Goal: Navigation & Orientation: Find specific page/section

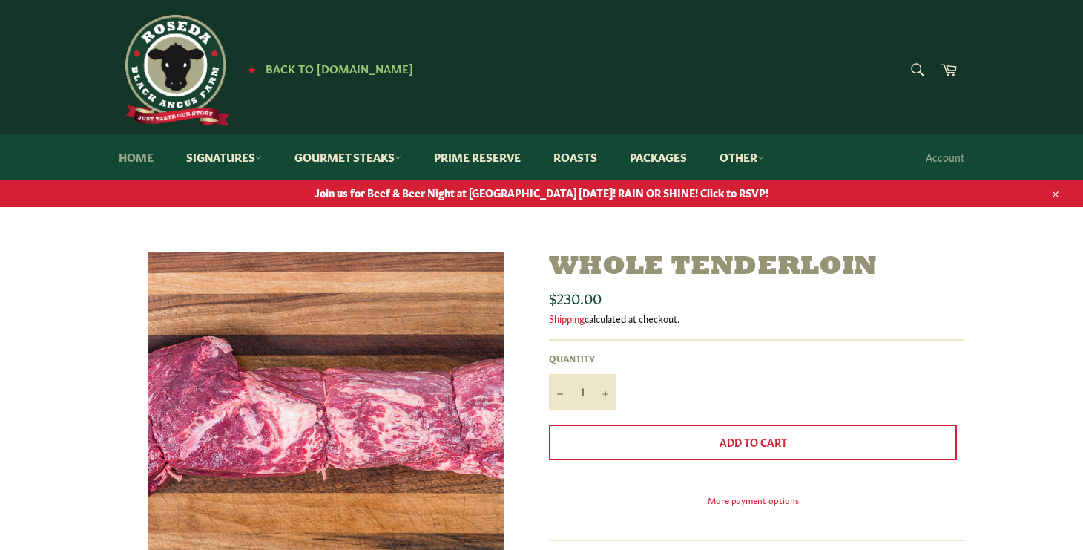
click at [139, 161] on link "Home" at bounding box center [136, 156] width 65 height 45
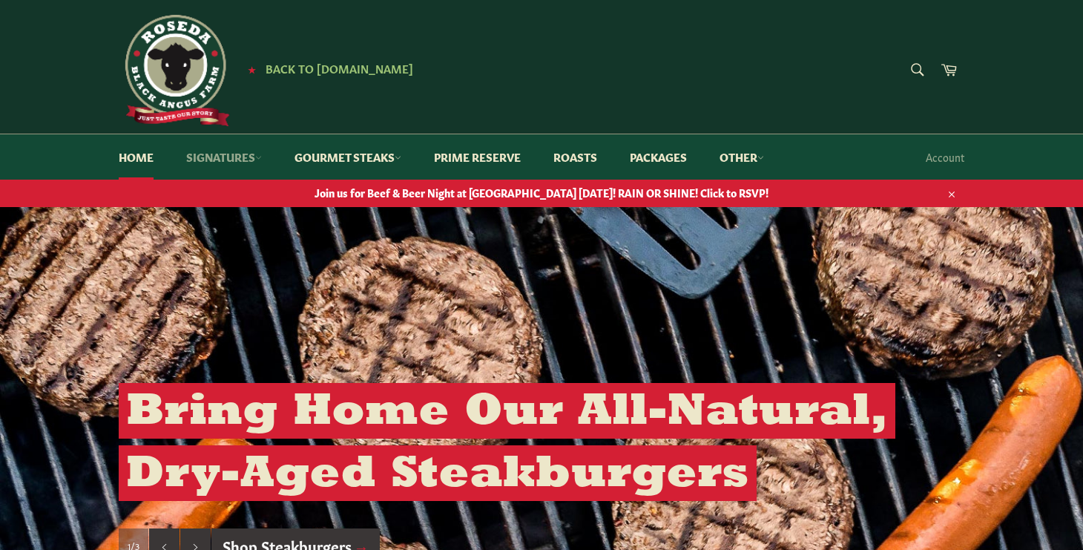
click at [243, 154] on link "Signatures" at bounding box center [223, 156] width 105 height 45
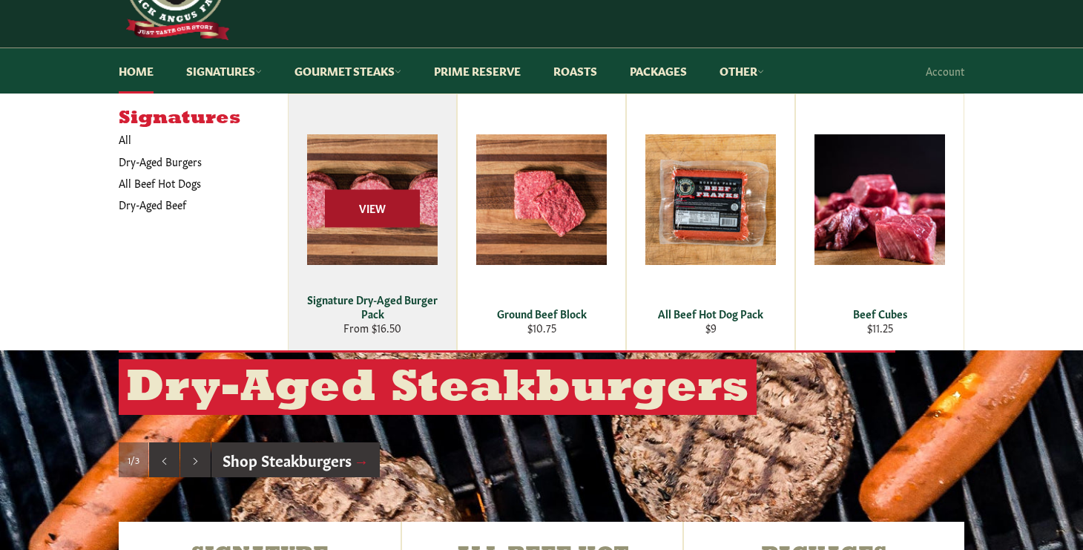
scroll to position [85, 0]
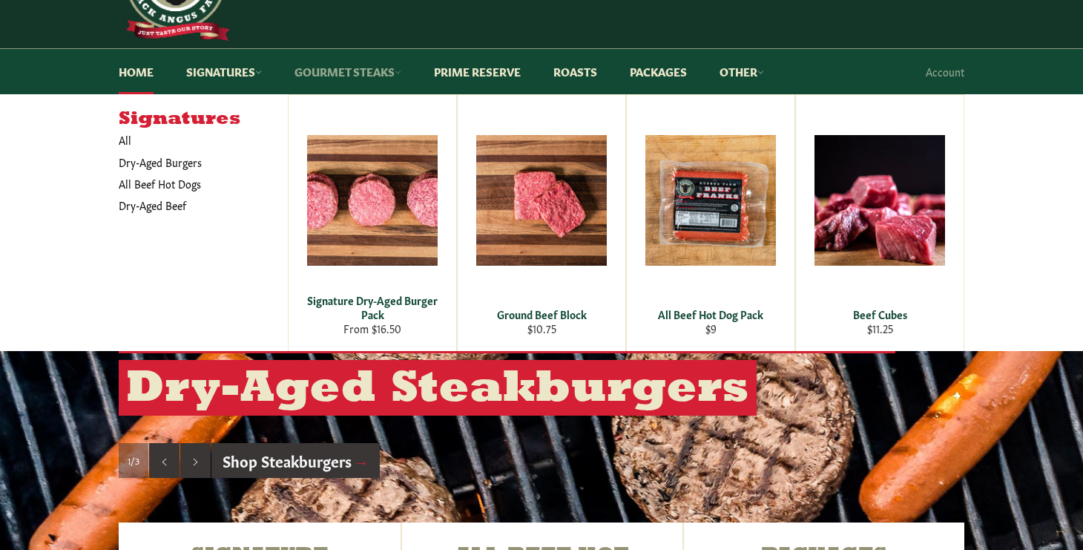
click at [401, 69] on icon at bounding box center [398, 72] width 7 height 7
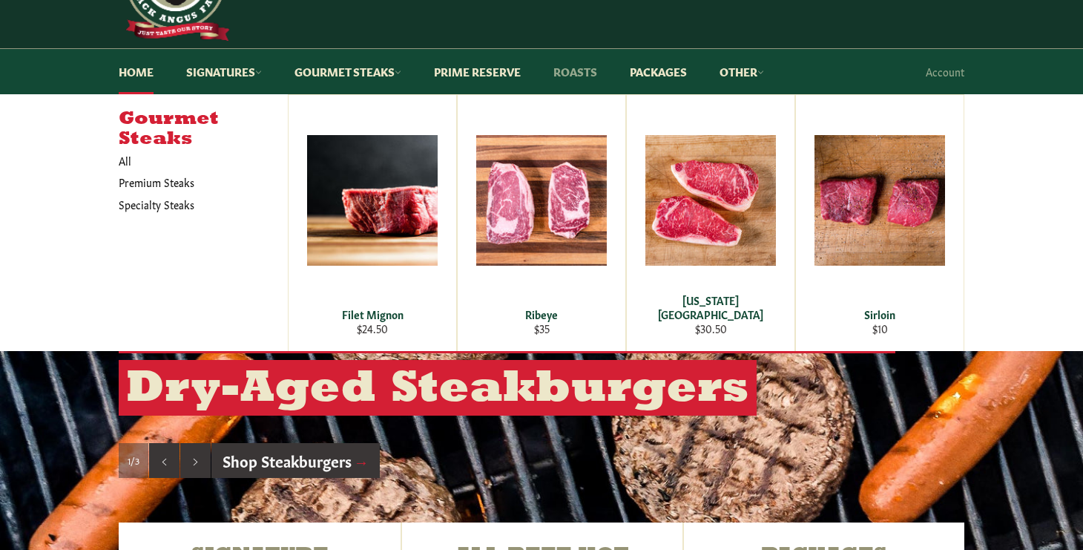
click at [566, 66] on link "Roasts" at bounding box center [575, 71] width 73 height 45
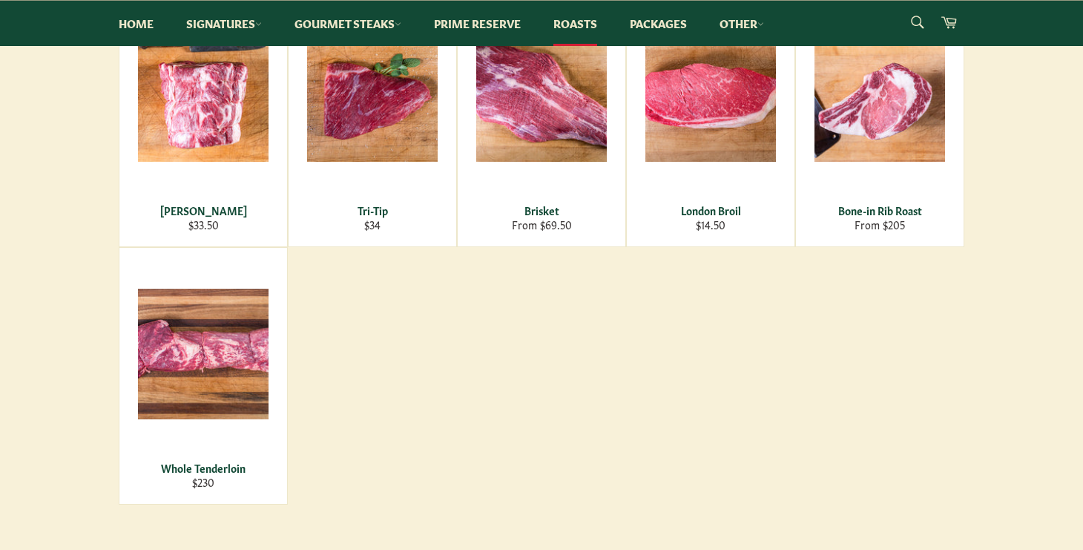
scroll to position [333, 0]
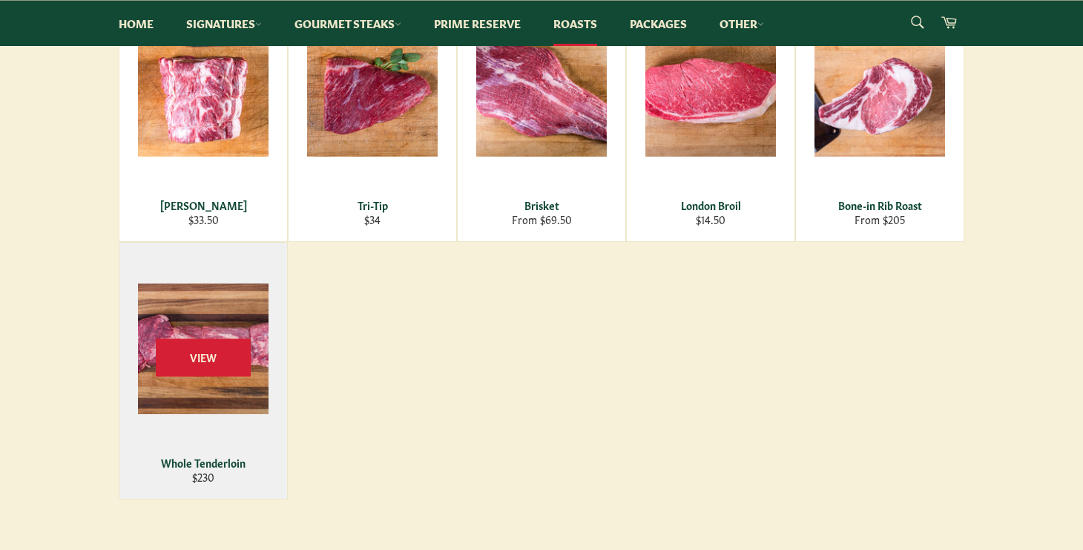
click at [175, 307] on div "View" at bounding box center [203, 371] width 168 height 256
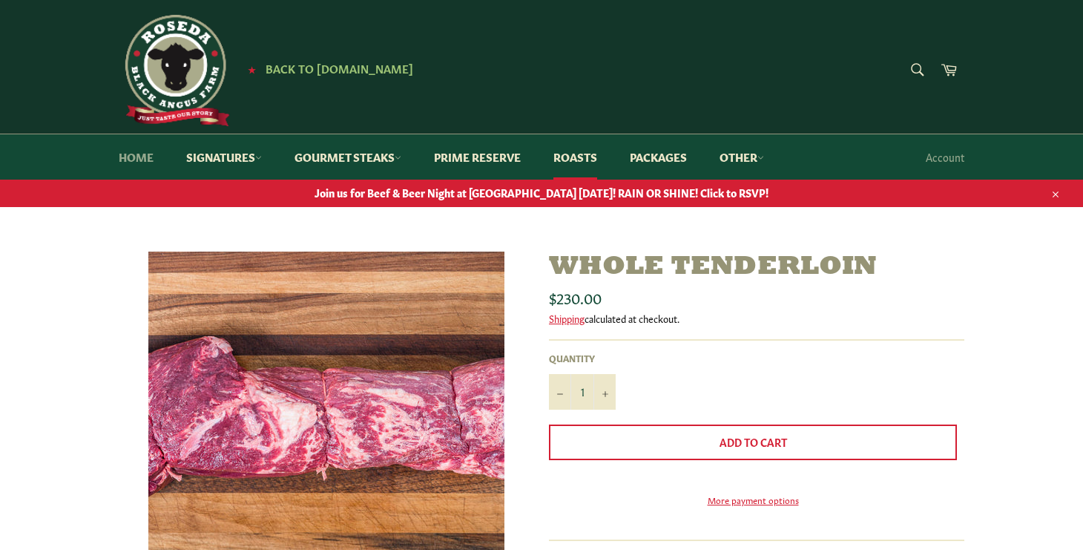
click at [148, 161] on link "Home" at bounding box center [136, 156] width 65 height 45
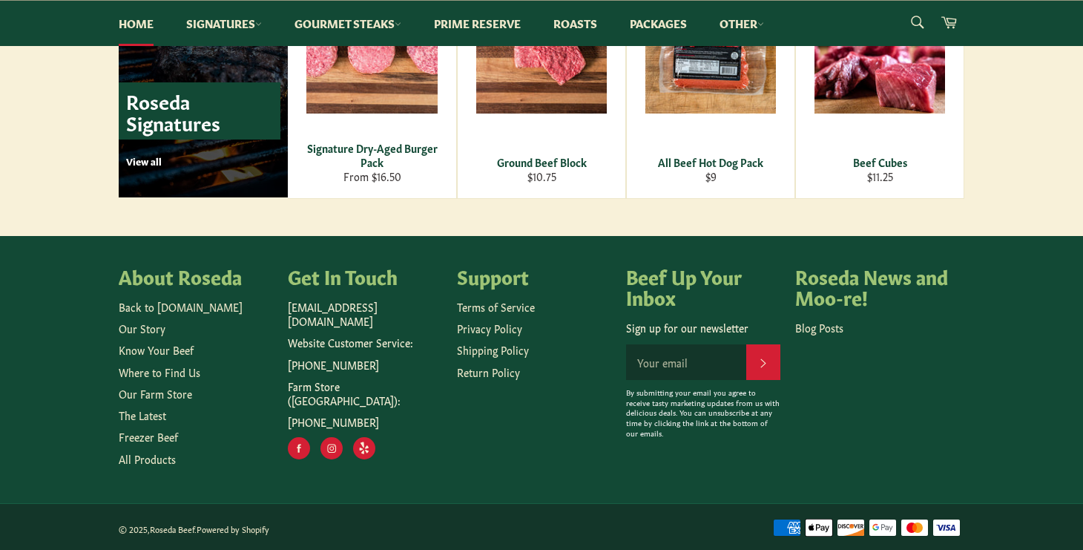
scroll to position [2190, 0]
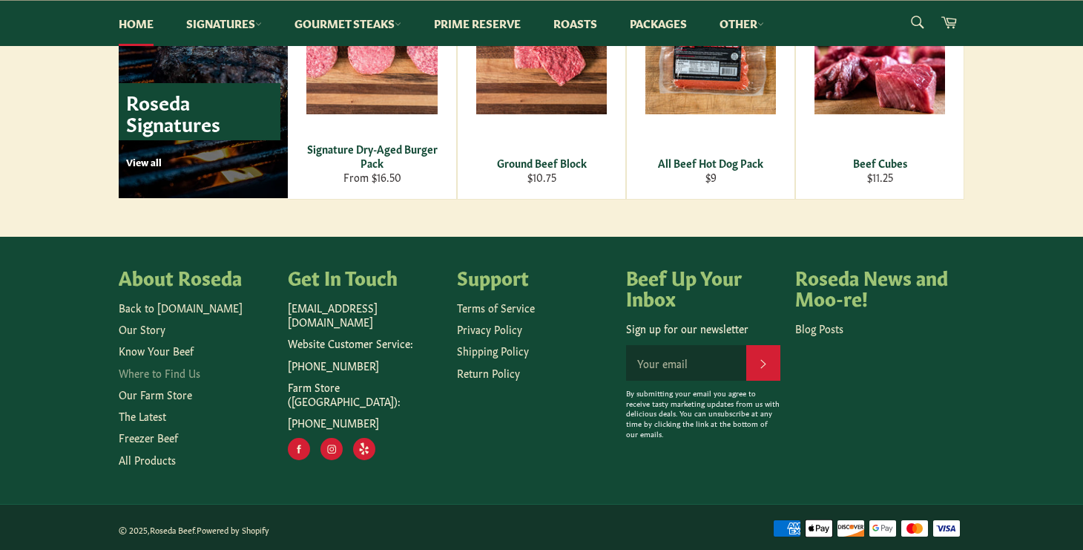
click at [128, 368] on link "Where to Find Us" at bounding box center [160, 372] width 82 height 15
